Goal: Entertainment & Leisure: Browse casually

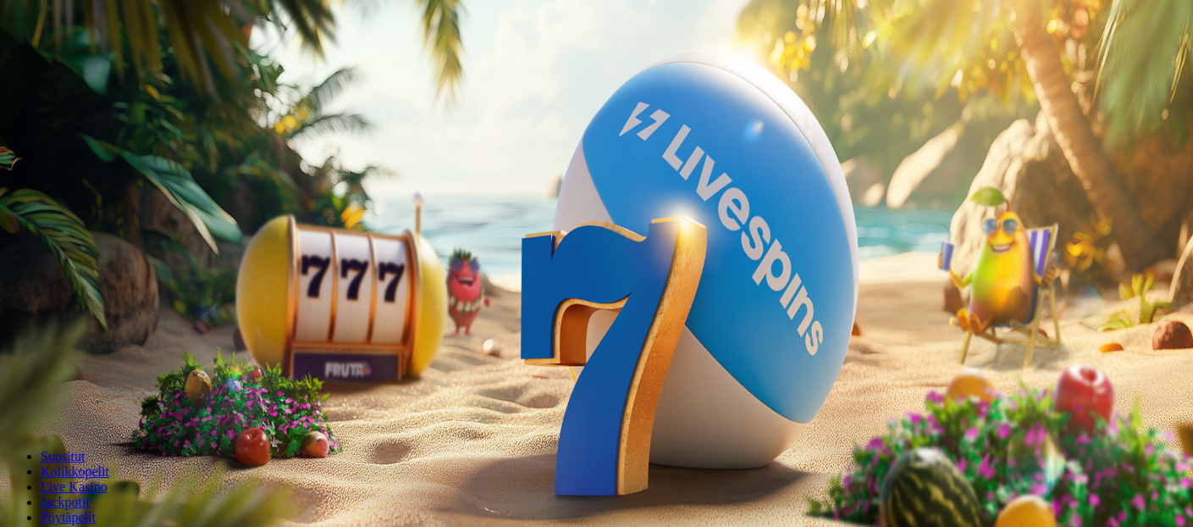
click at [113, 68] on span "Kirjaudu" at bounding box center [117, 61] width 41 height 13
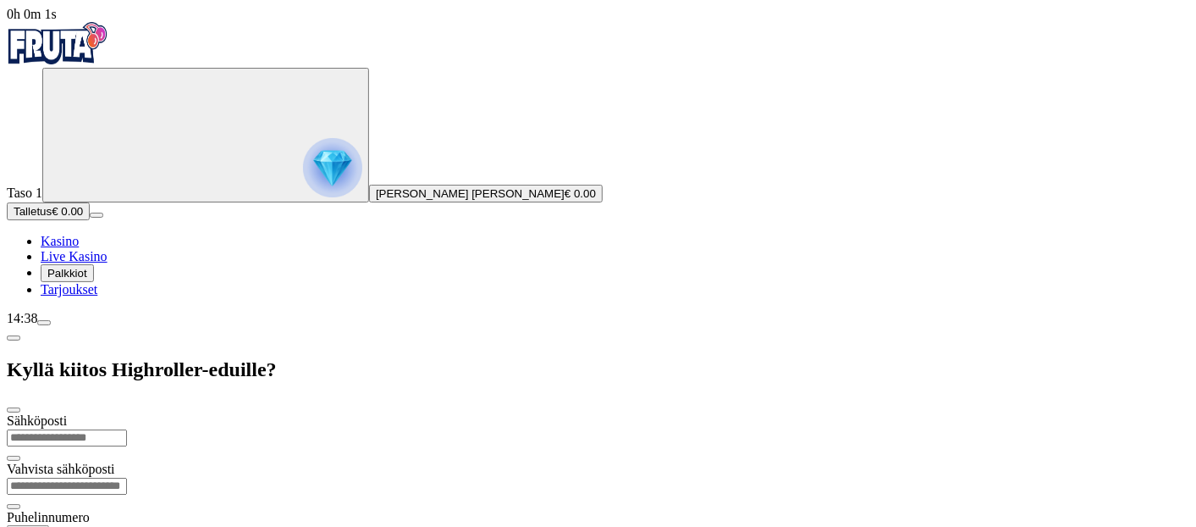
click at [87, 279] on span "Palkkiot" at bounding box center [67, 273] width 40 height 13
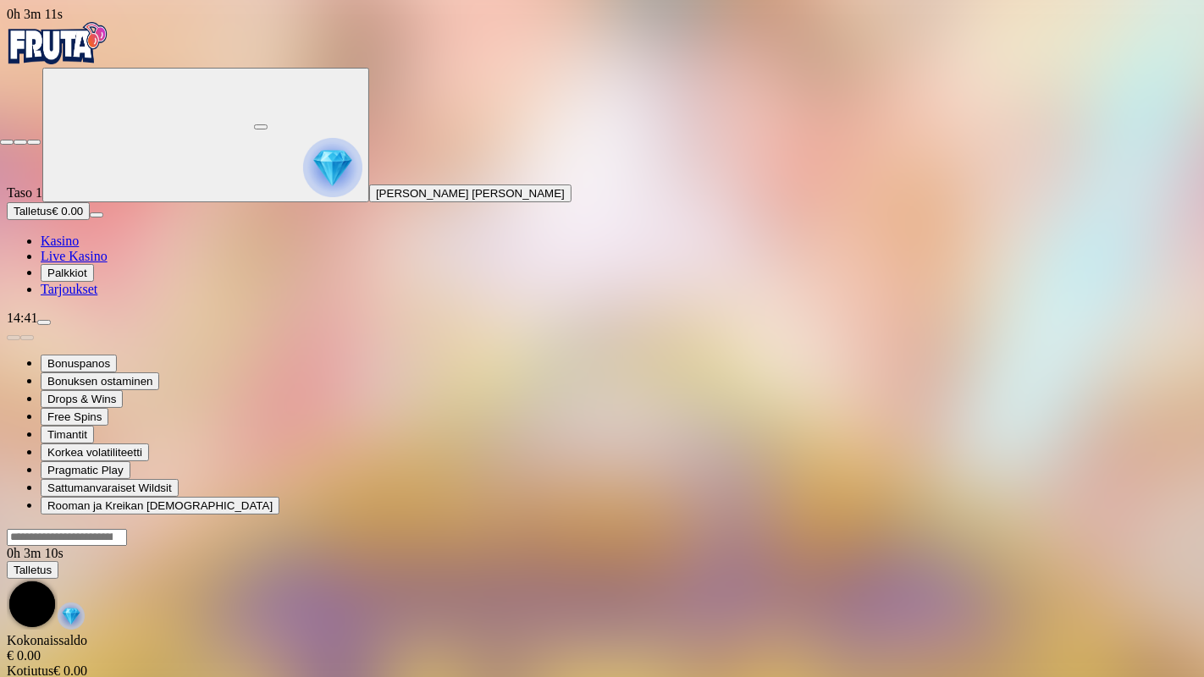
click at [7, 142] on span "close icon" at bounding box center [7, 142] width 0 height 0
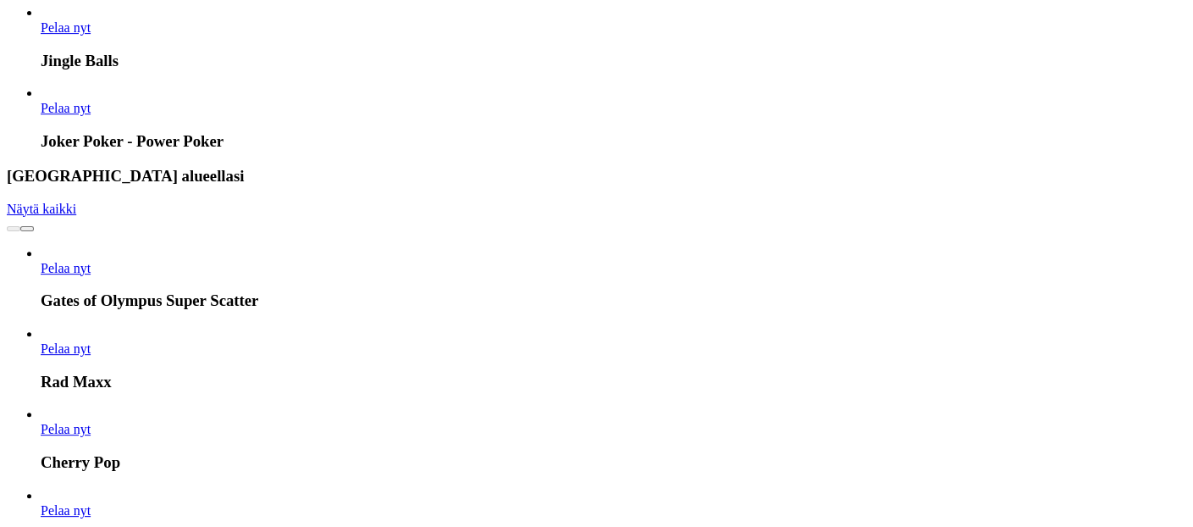
scroll to position [1144, 0]
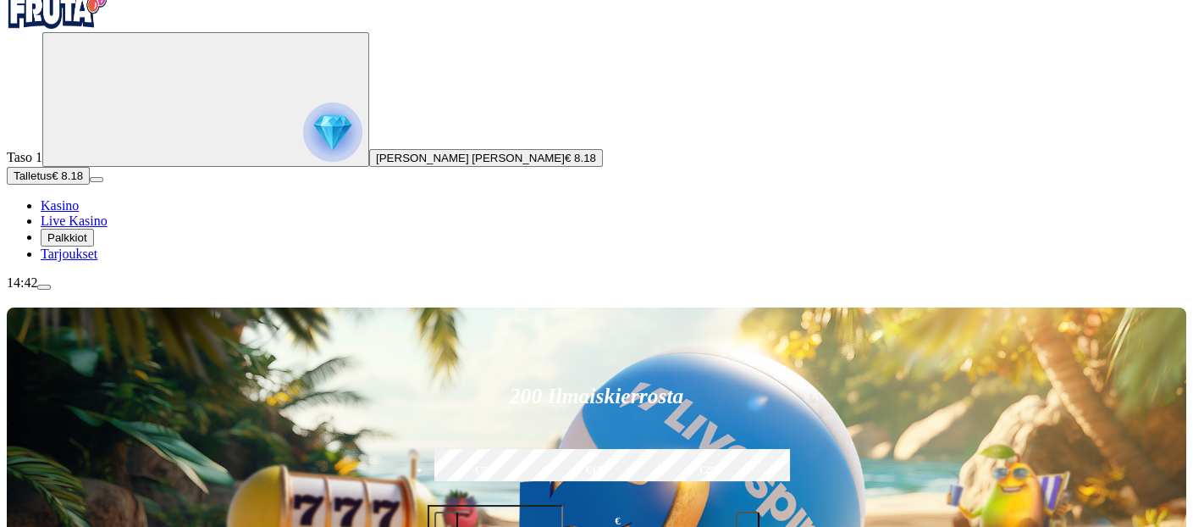
scroll to position [42, 0]
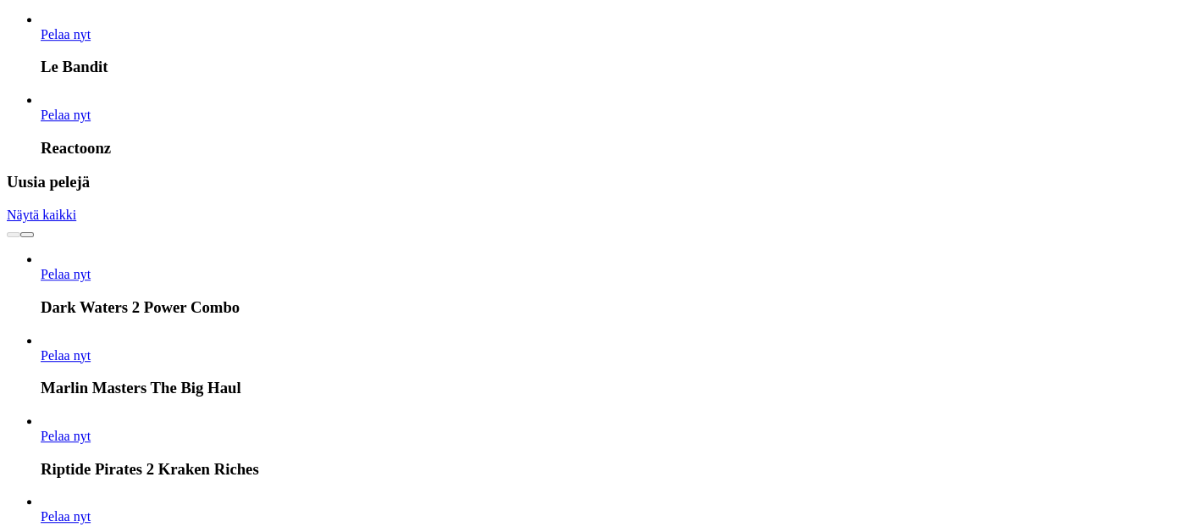
scroll to position [2242, 0]
